Goal: Entertainment & Leisure: Consume media (video, audio)

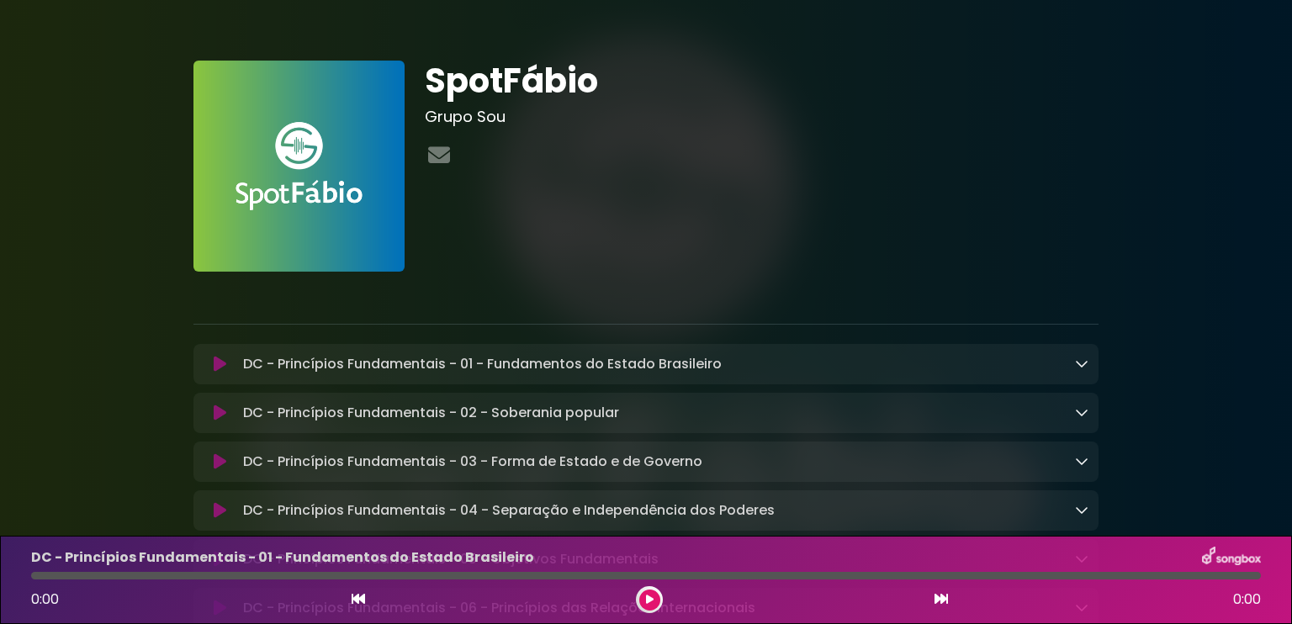
drag, startPoint x: 0, startPoint y: 0, endPoint x: 74, endPoint y: 95, distance: 120.5
drag, startPoint x: 225, startPoint y: 1, endPoint x: 710, endPoint y: 164, distance: 511.2
click at [710, 164] on div at bounding box center [762, 156] width 674 height 33
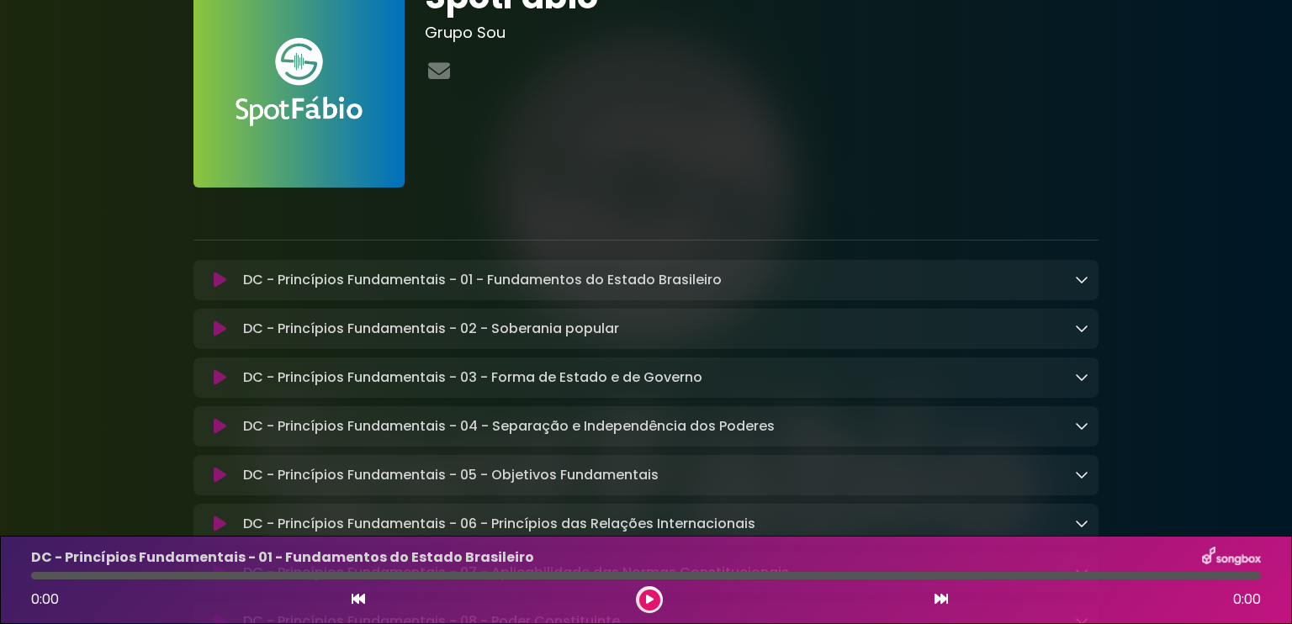
click at [215, 286] on icon at bounding box center [220, 280] width 13 height 17
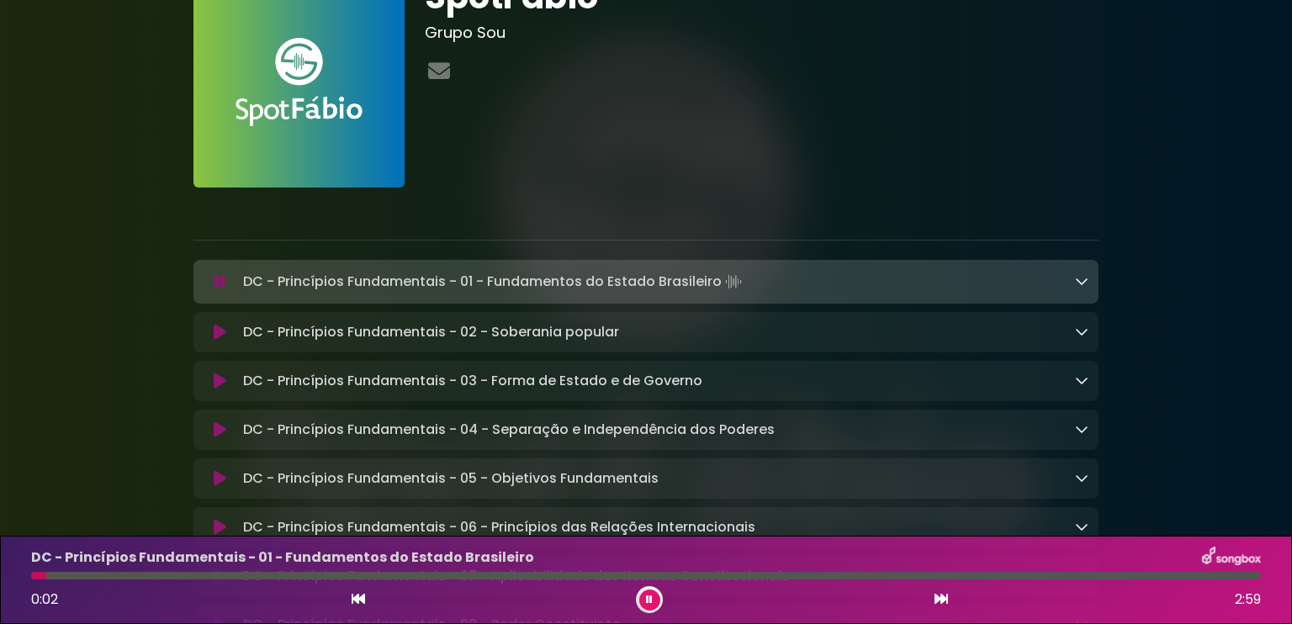
click at [215, 282] on icon at bounding box center [219, 281] width 11 height 17
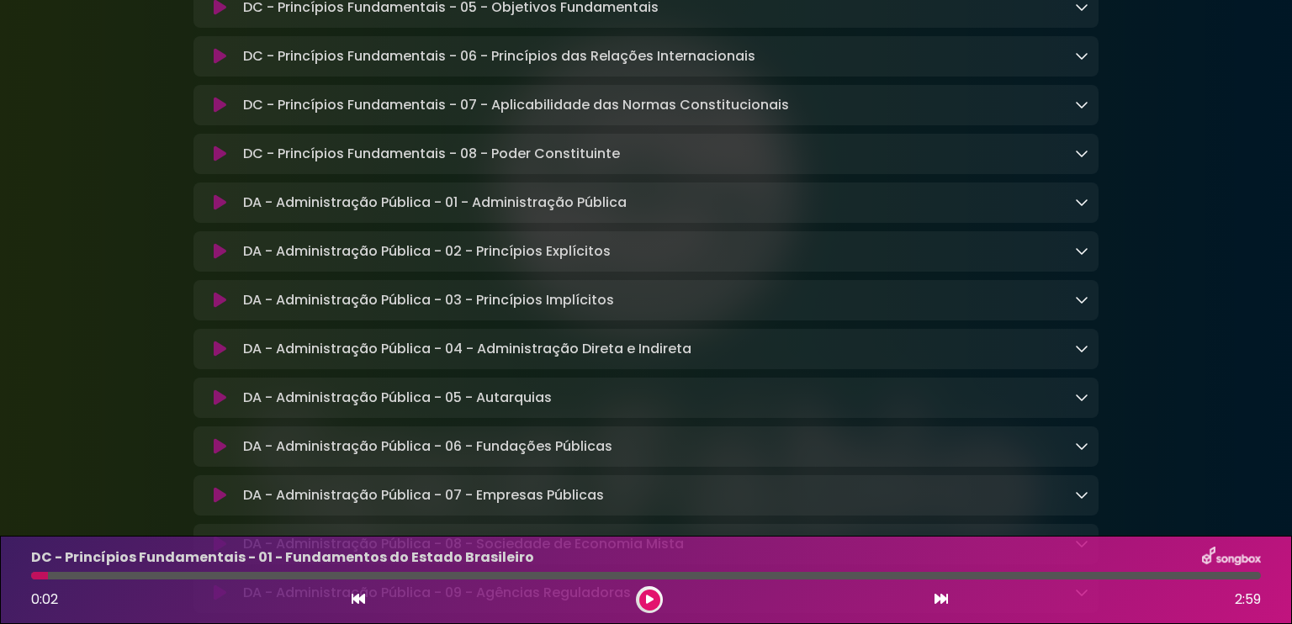
scroll to position [505, 0]
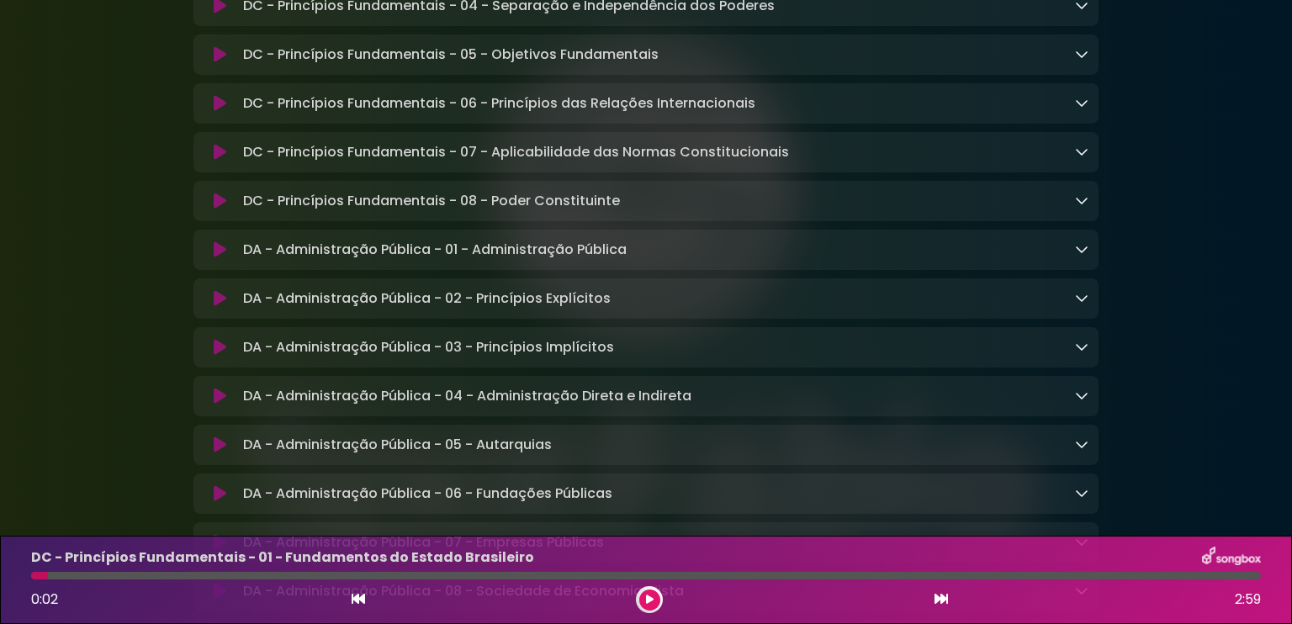
click at [222, 254] on icon at bounding box center [220, 249] width 13 height 17
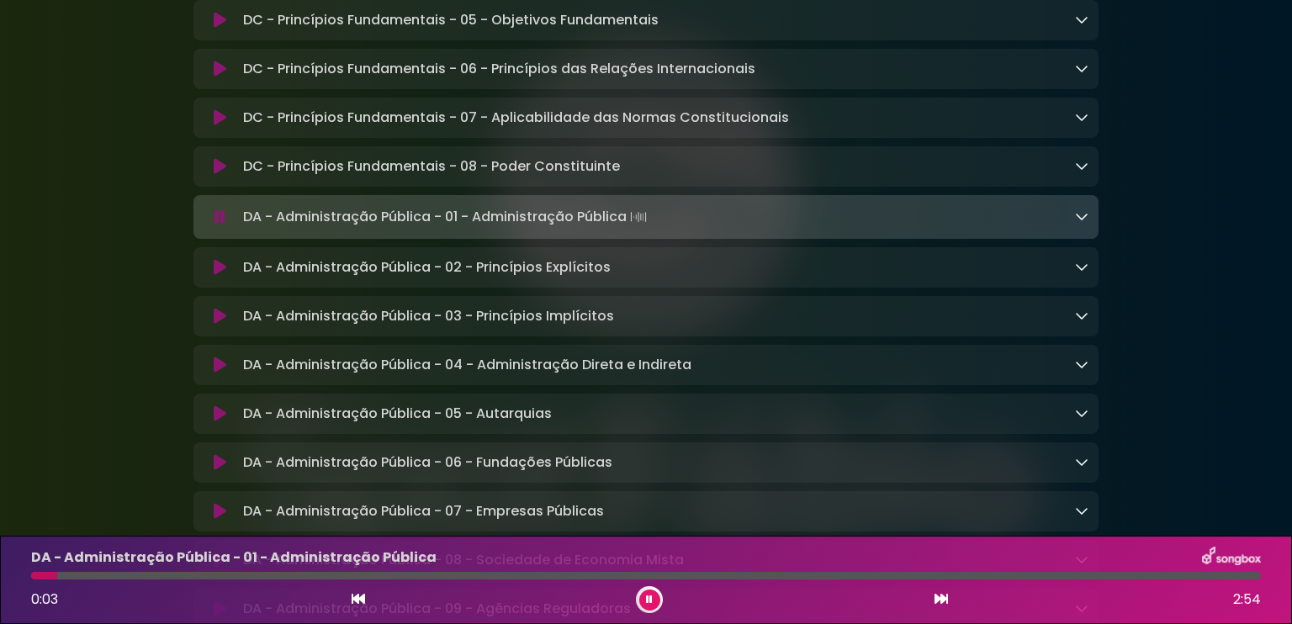
scroll to position [589, 0]
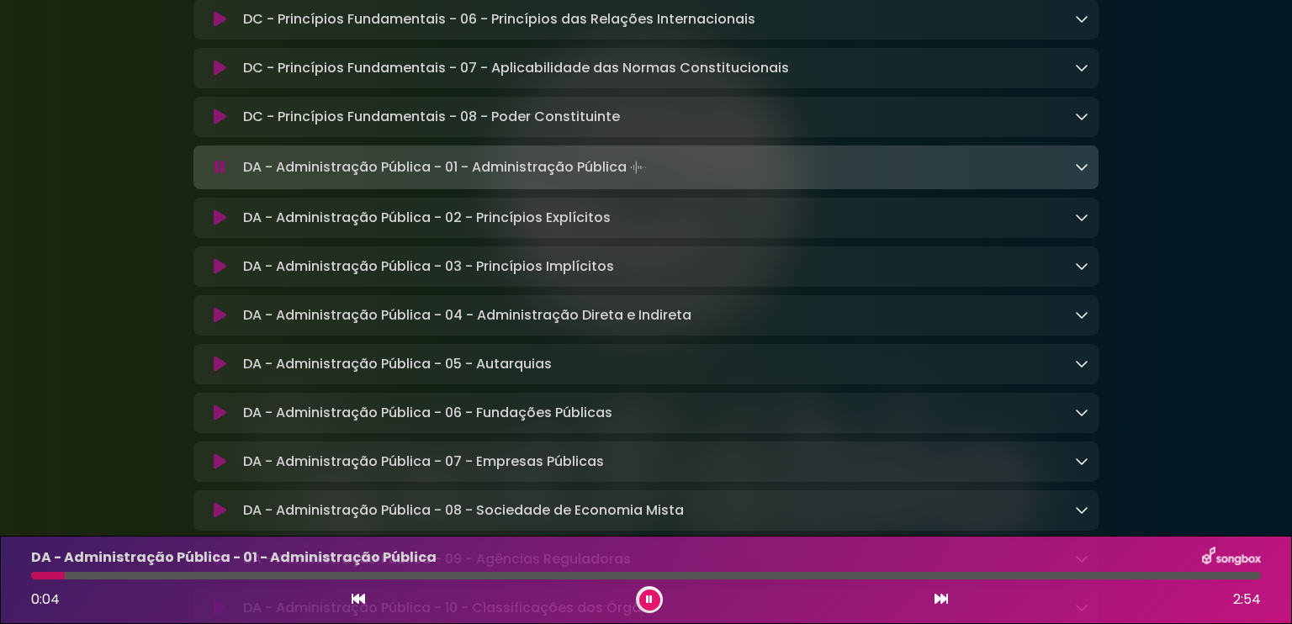
click at [219, 169] on icon at bounding box center [219, 167] width 11 height 17
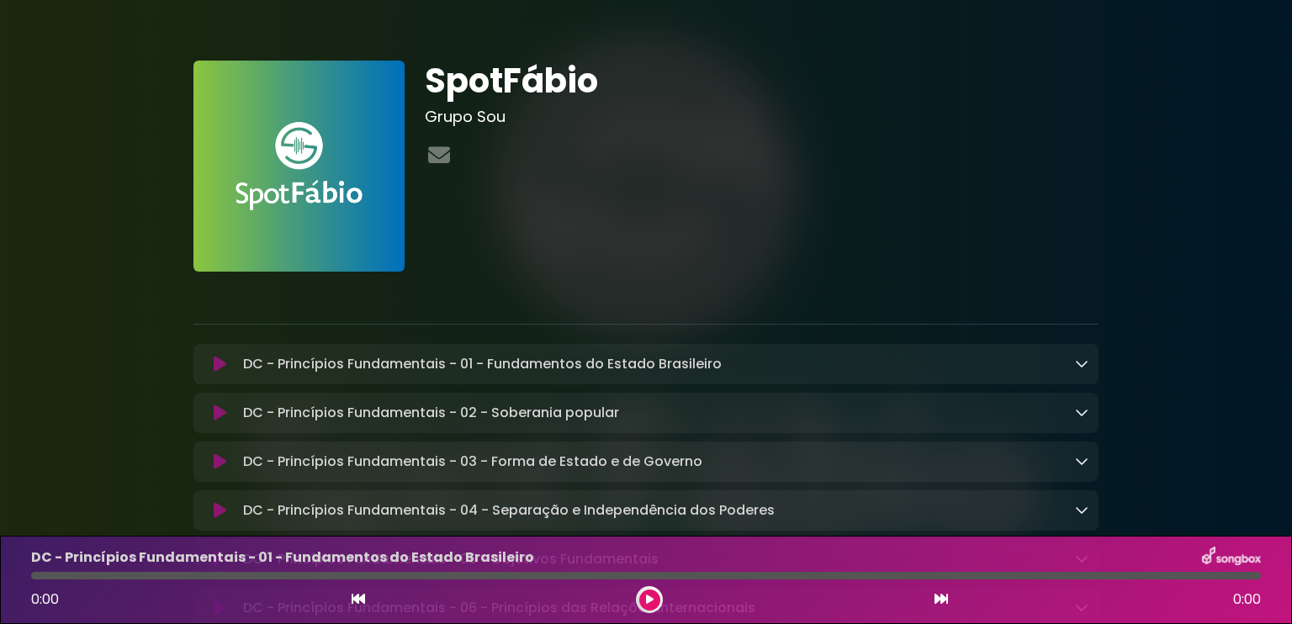
drag, startPoint x: 707, startPoint y: 3, endPoint x: 7, endPoint y: 163, distance: 717.8
drag, startPoint x: 124, startPoint y: 3, endPoint x: 49, endPoint y: 99, distance: 122.2
drag, startPoint x: 431, startPoint y: 0, endPoint x: 194, endPoint y: 85, distance: 251.9
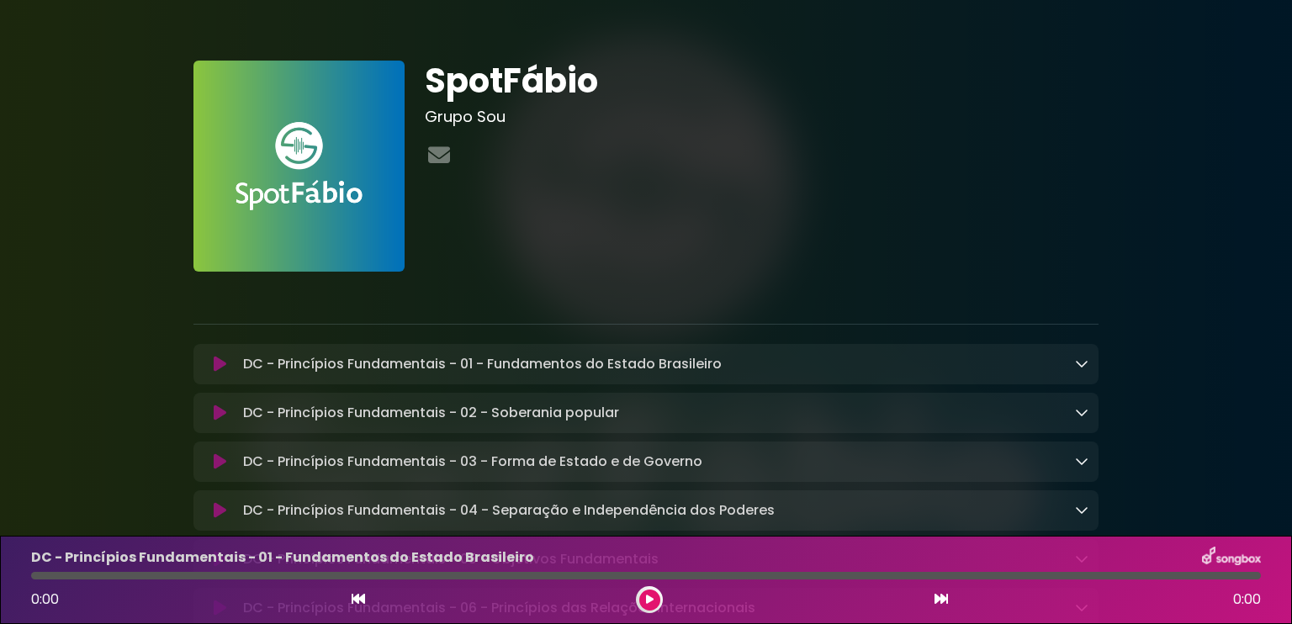
click at [194, 85] on img at bounding box center [298, 166] width 211 height 211
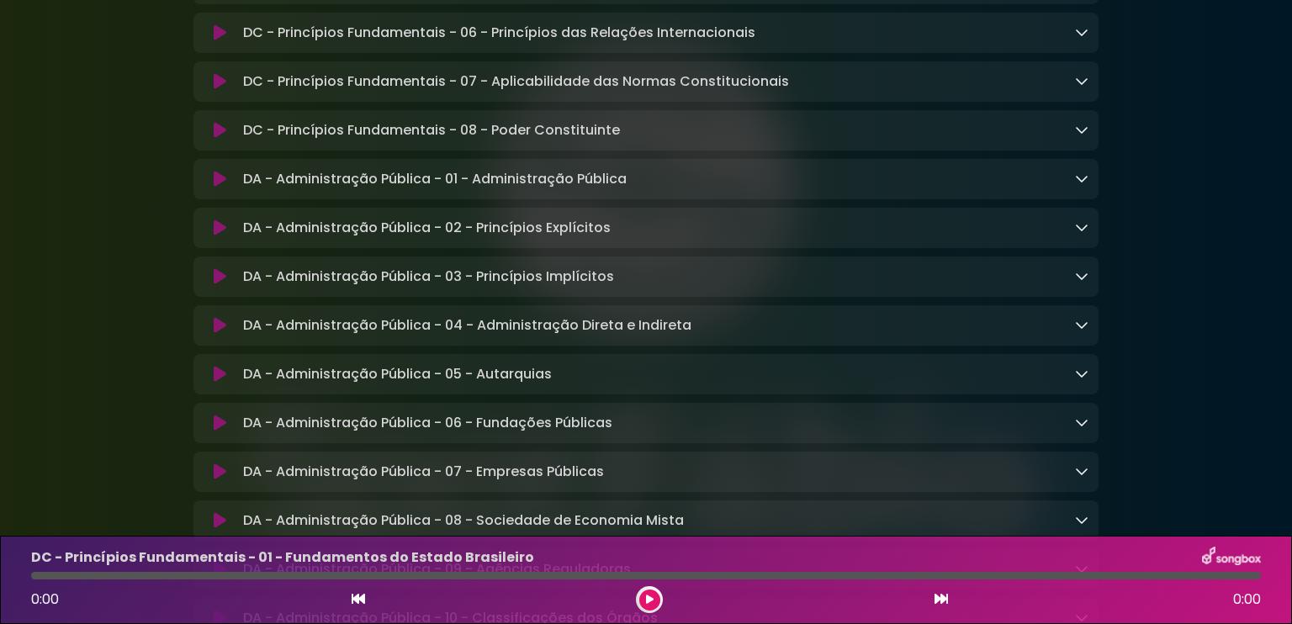
scroll to position [589, 0]
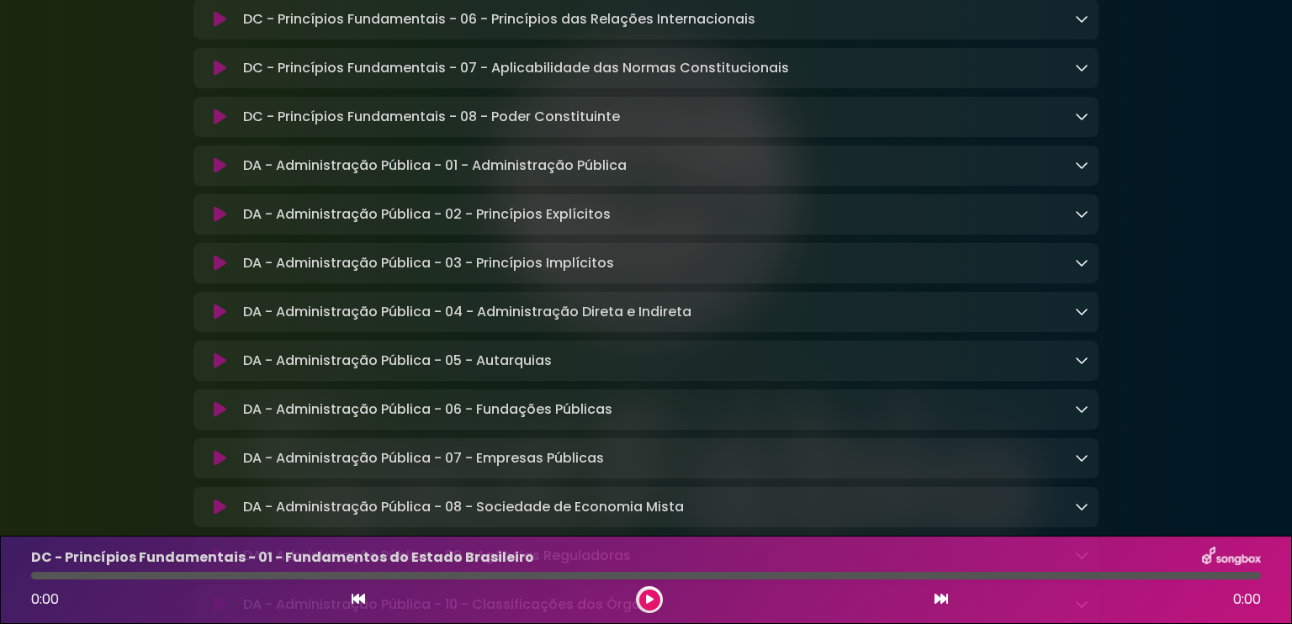
click at [217, 218] on icon at bounding box center [220, 214] width 13 height 17
click at [643, 606] on button at bounding box center [649, 600] width 21 height 21
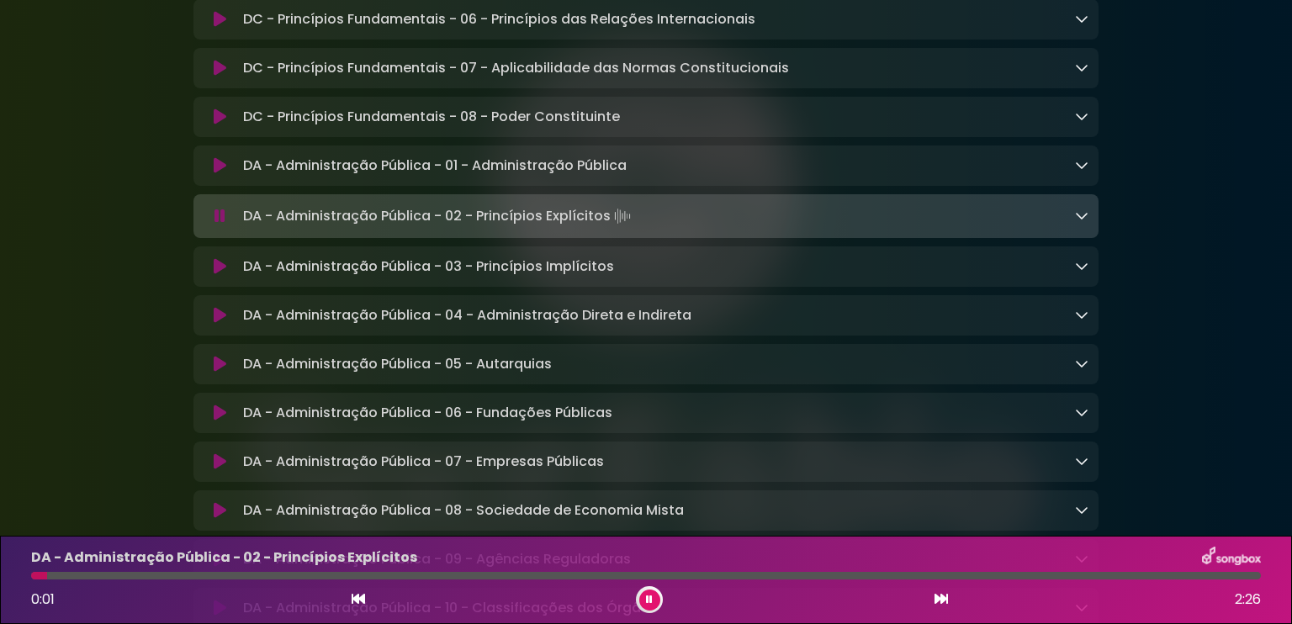
click at [215, 172] on icon at bounding box center [220, 165] width 13 height 17
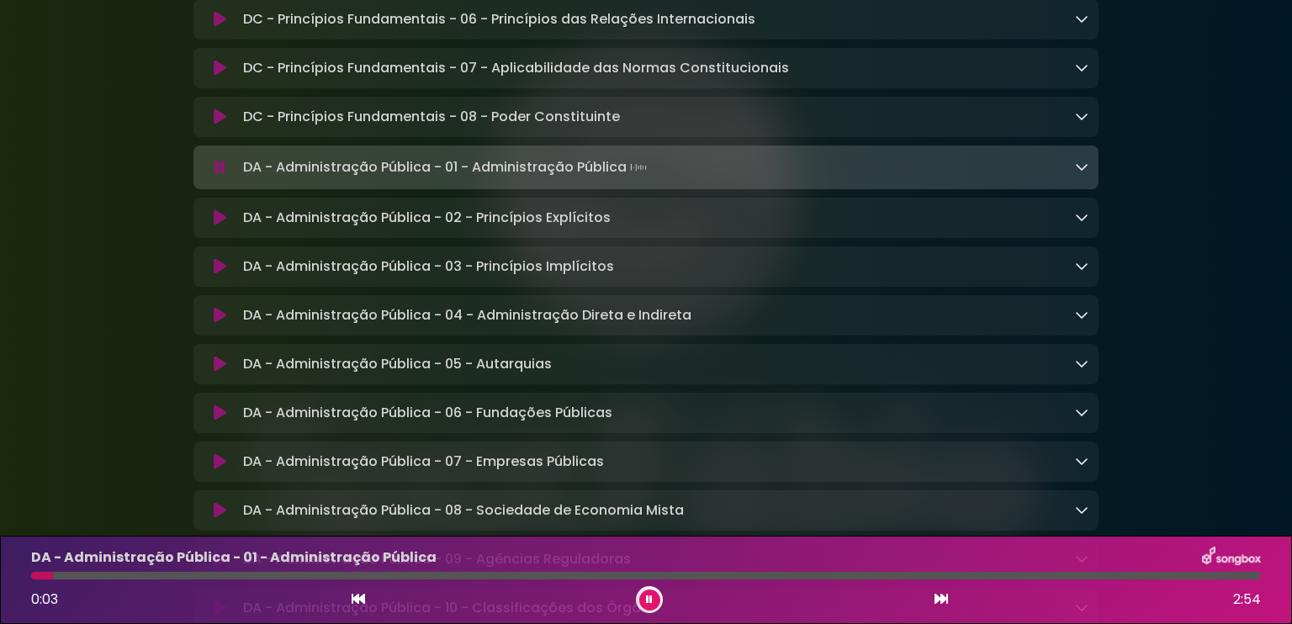
click at [1085, 172] on icon at bounding box center [1081, 166] width 13 height 13
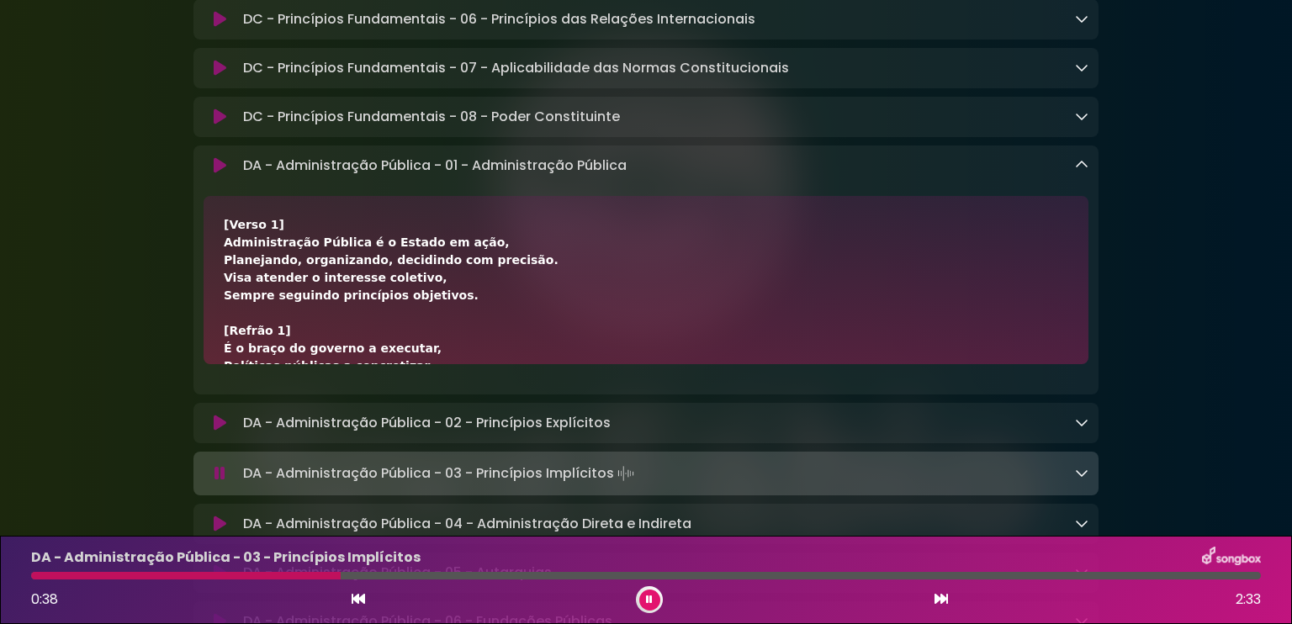
click at [653, 603] on button at bounding box center [649, 600] width 21 height 21
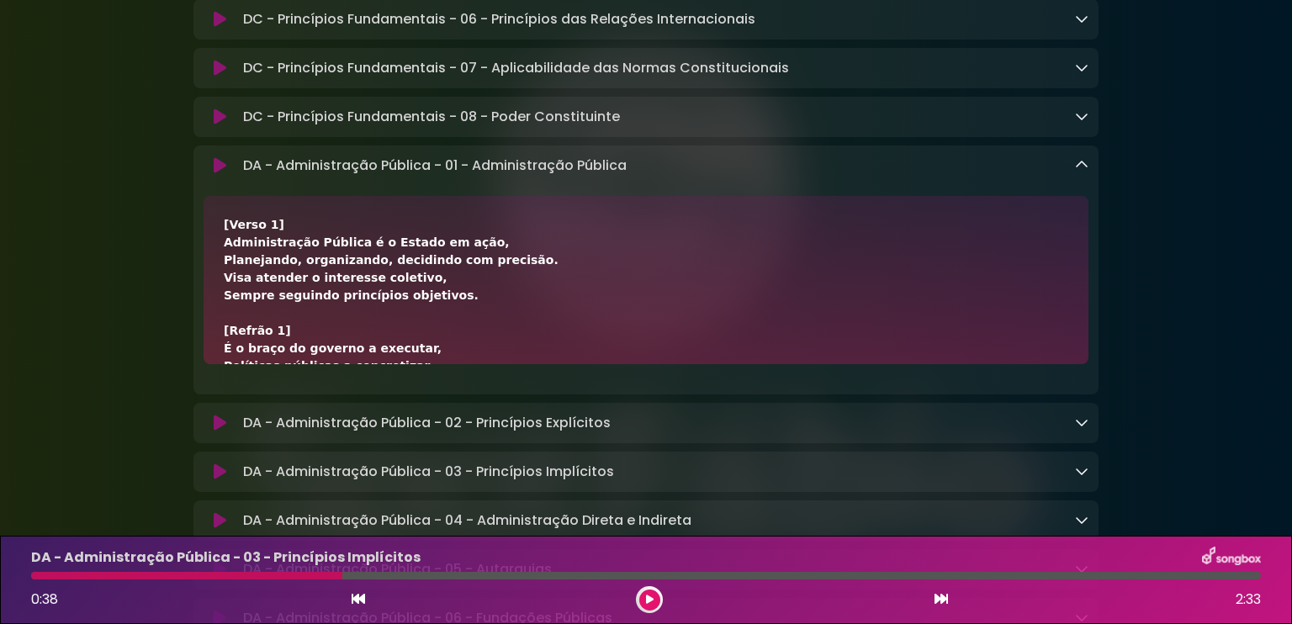
click at [647, 607] on button at bounding box center [649, 600] width 21 height 21
click at [653, 606] on button at bounding box center [649, 600] width 21 height 21
click at [214, 174] on icon at bounding box center [220, 165] width 13 height 17
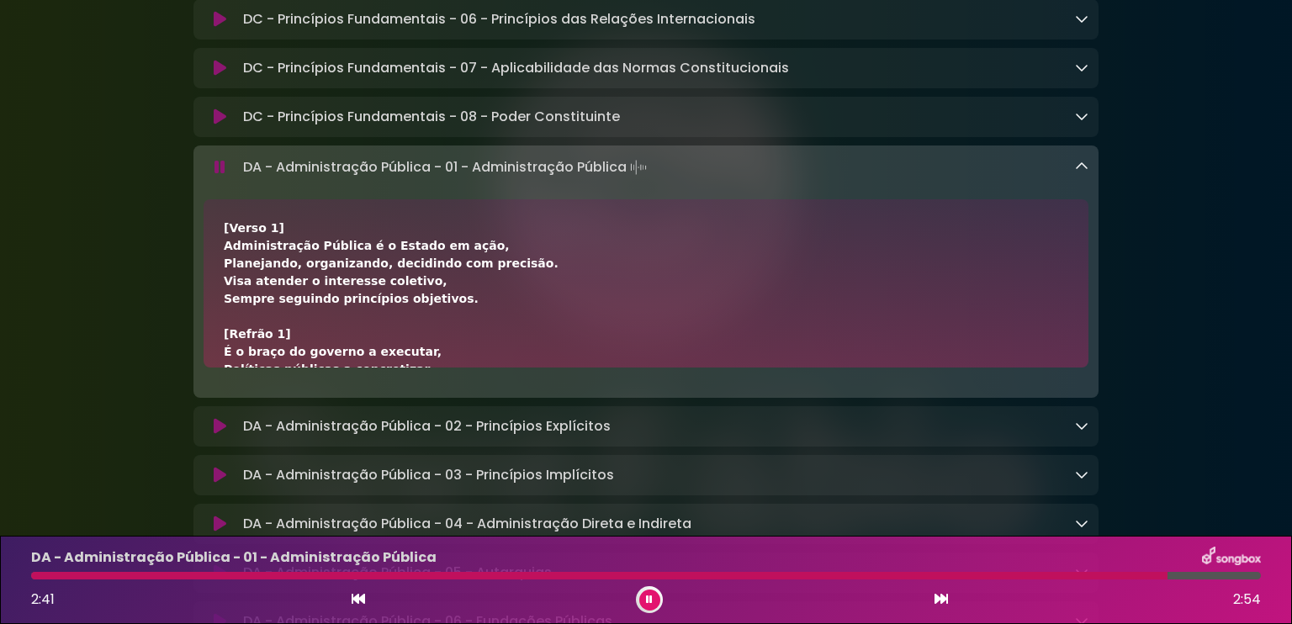
click at [215, 167] on icon at bounding box center [219, 167] width 11 height 17
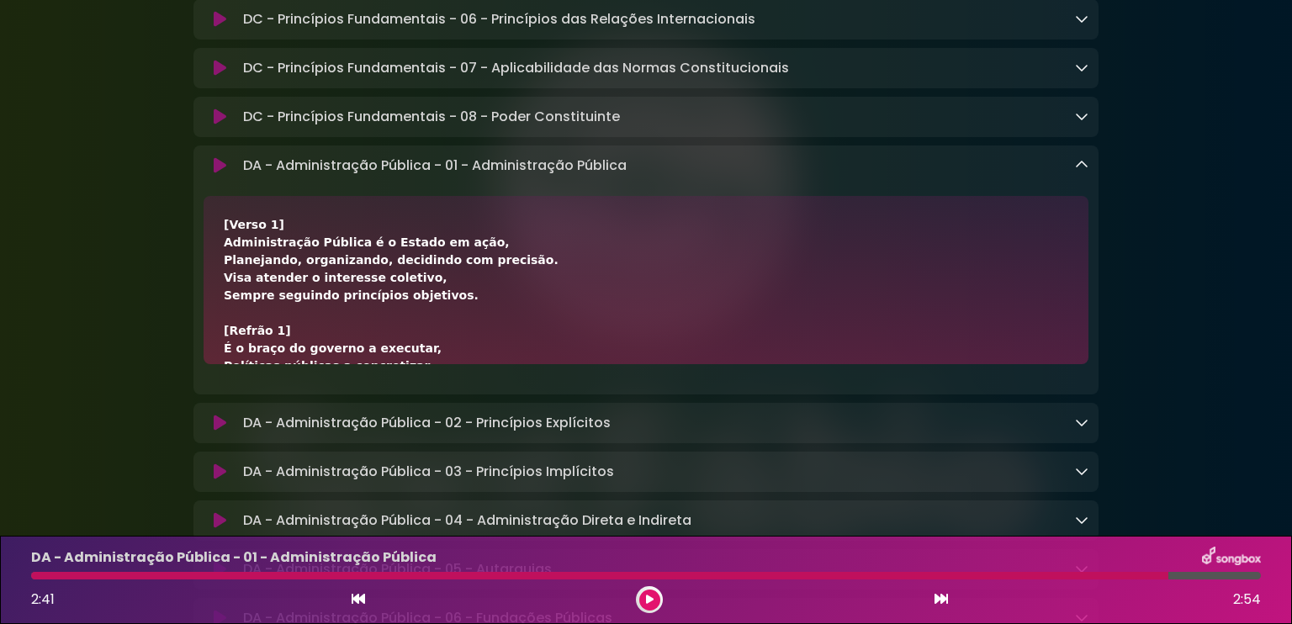
click at [643, 601] on button at bounding box center [649, 600] width 21 height 21
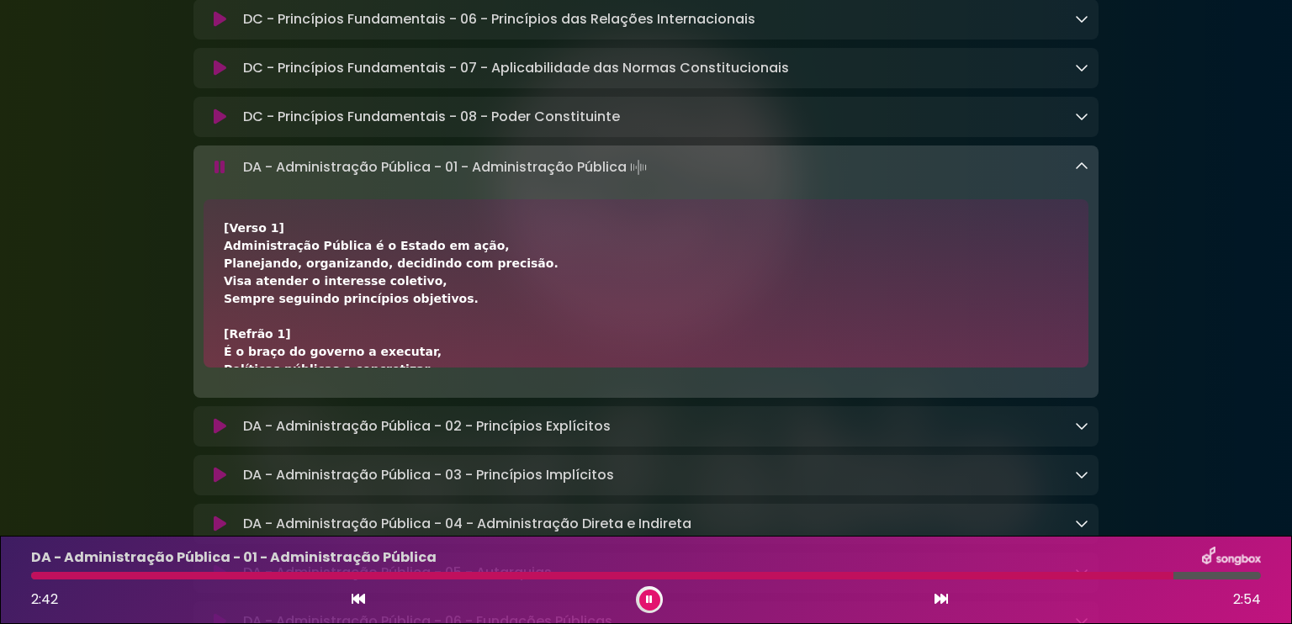
click at [939, 595] on icon at bounding box center [940, 598] width 13 height 13
